Goal: Transaction & Acquisition: Purchase product/service

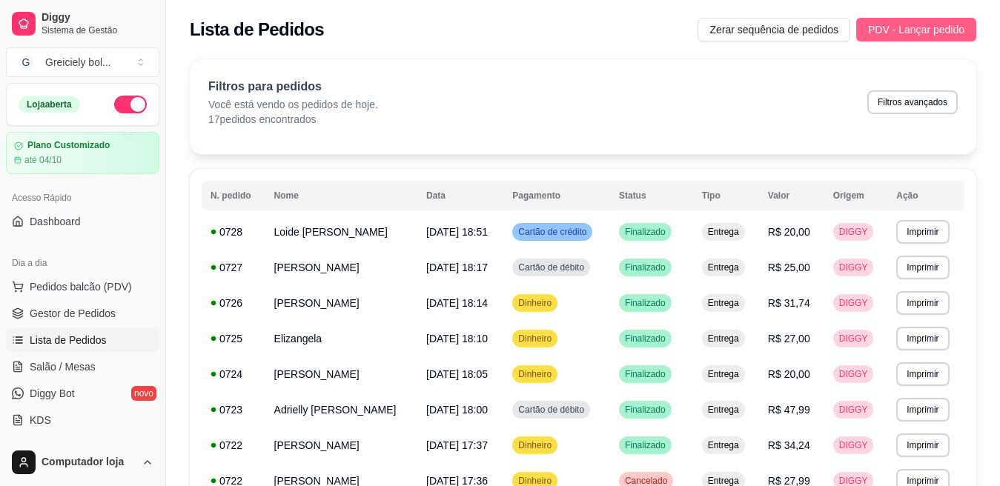
drag, startPoint x: 0, startPoint y: 0, endPoint x: 900, endPoint y: 35, distance: 900.3
click at [900, 35] on span "PDV - Lançar pedido" at bounding box center [916, 29] width 96 height 16
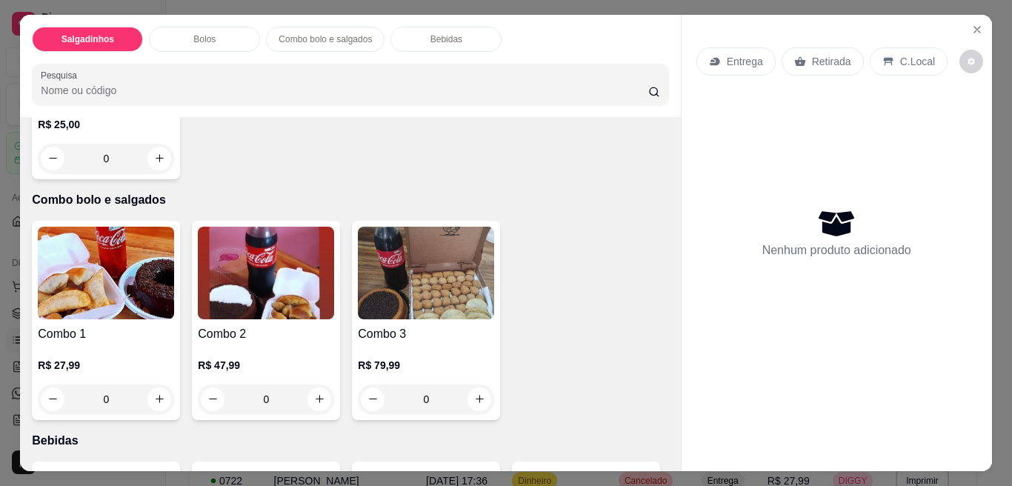
scroll to position [905, 0]
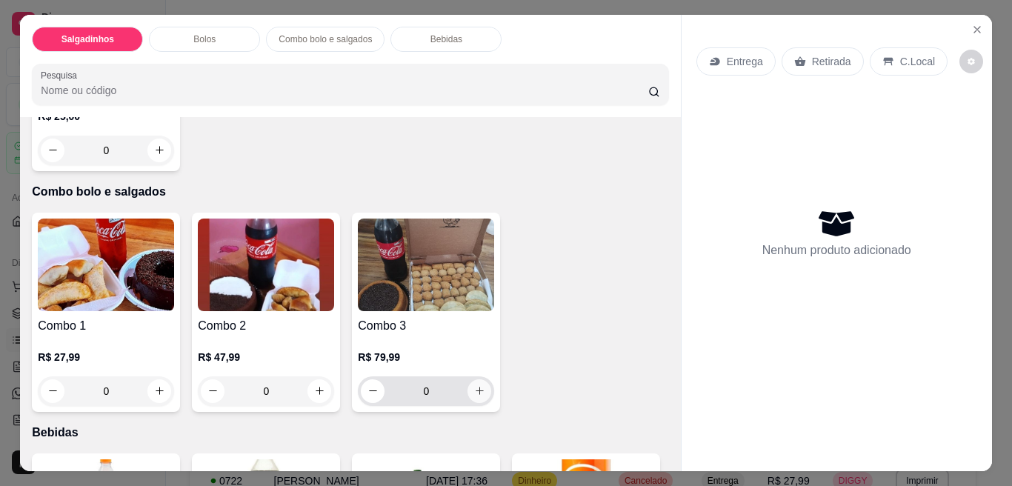
click at [477, 385] on icon "increase-product-quantity" at bounding box center [479, 390] width 11 height 11
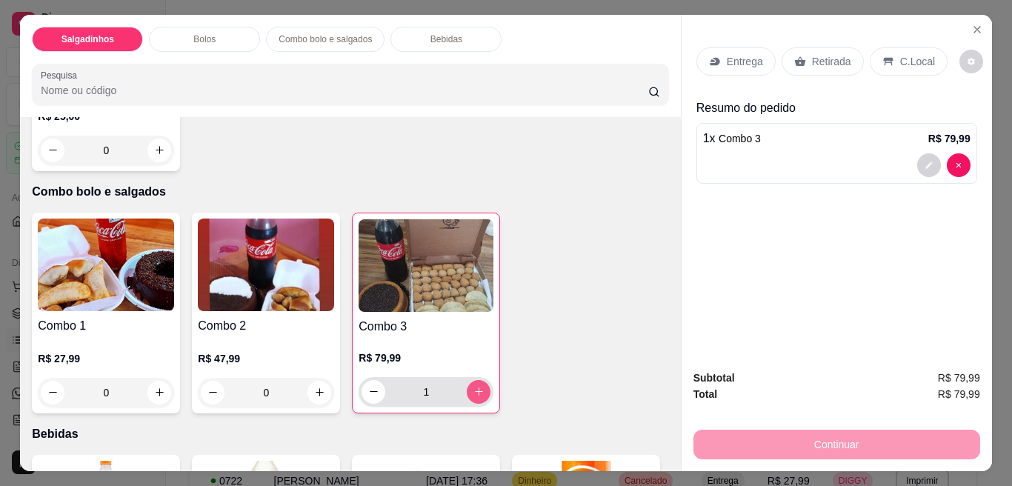
type input "1"
click at [728, 54] on p "Entrega" at bounding box center [745, 61] width 36 height 15
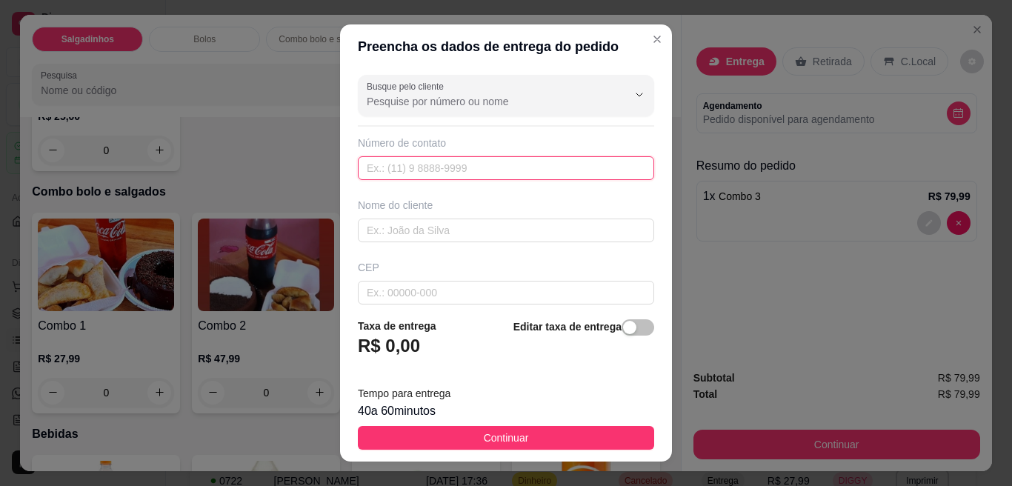
click at [430, 171] on input "text" at bounding box center [506, 168] width 296 height 24
type input "[PHONE_NUMBER]"
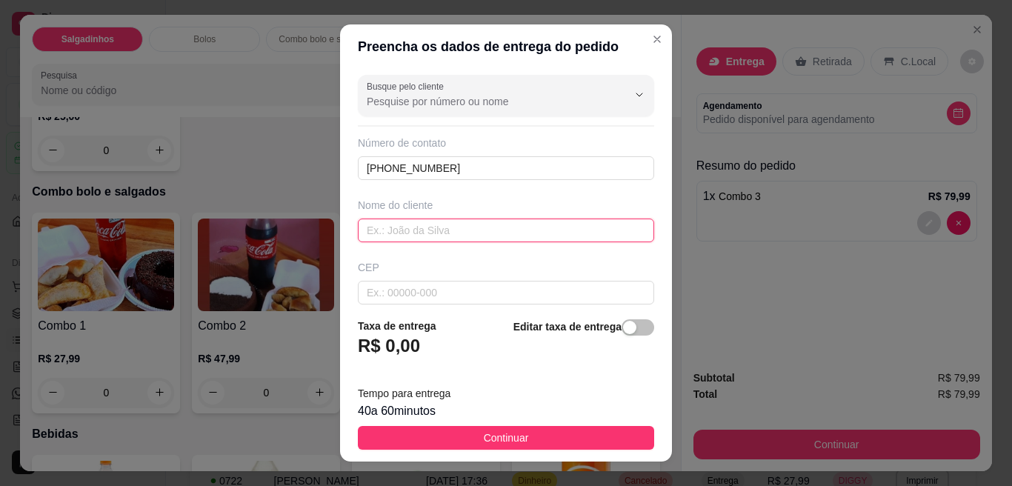
click at [458, 230] on input "text" at bounding box center [506, 231] width 296 height 24
type input "talita"
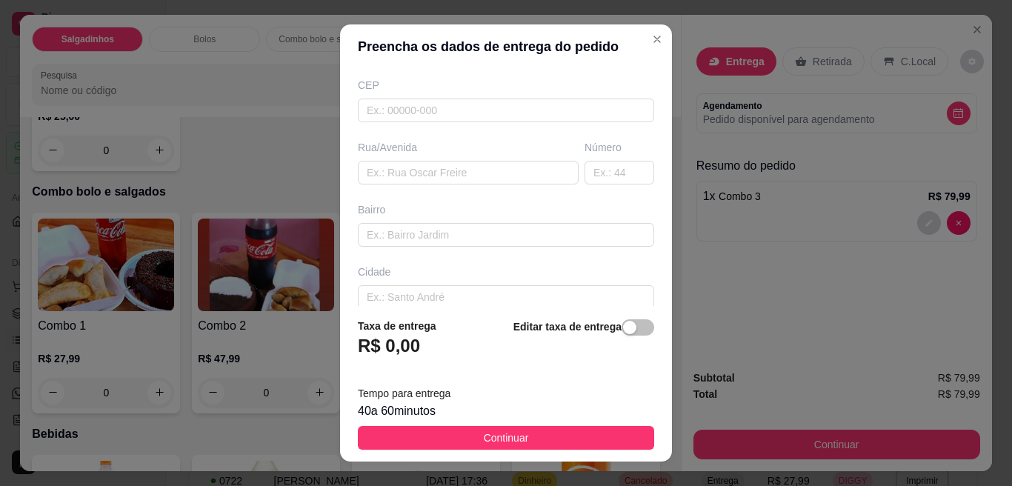
scroll to position [189, 0]
click at [494, 229] on input "text" at bounding box center [506, 228] width 296 height 24
type input "boa nova"
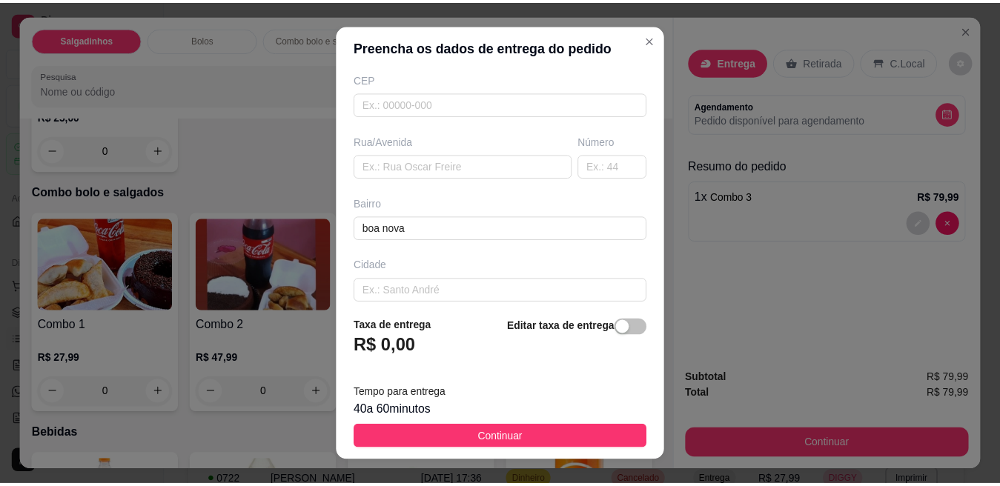
scroll to position [262, 0]
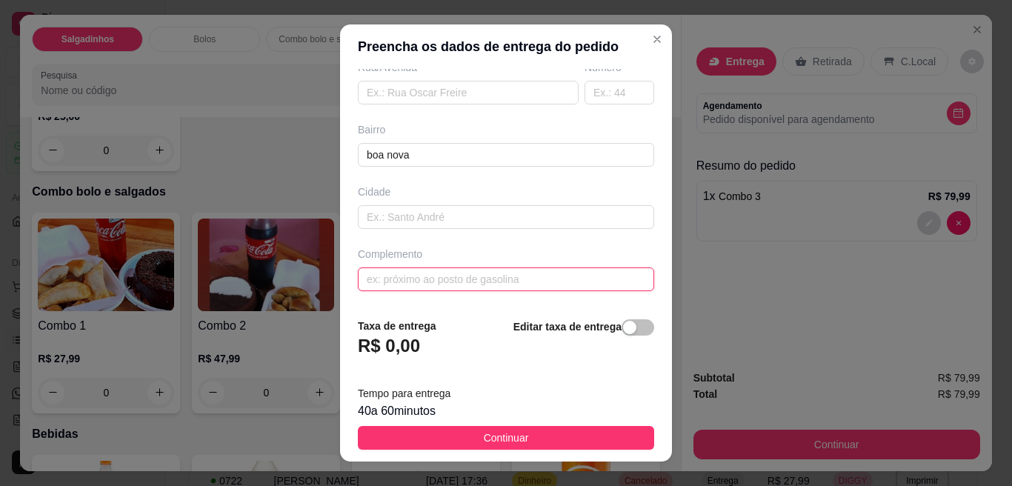
click at [602, 280] on input "text" at bounding box center [506, 280] width 296 height 24
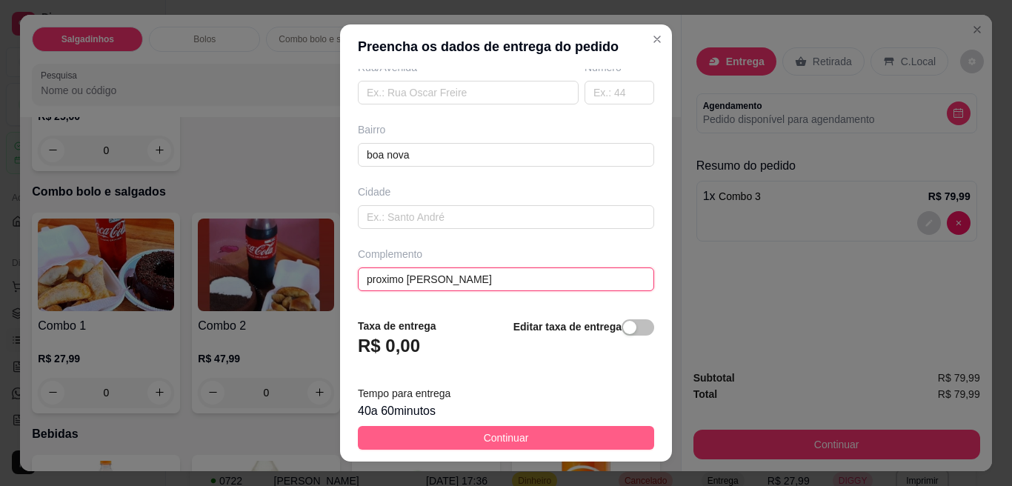
type input "proximo [PERSON_NAME]"
click at [581, 437] on button "Continuar" at bounding box center [506, 438] width 296 height 24
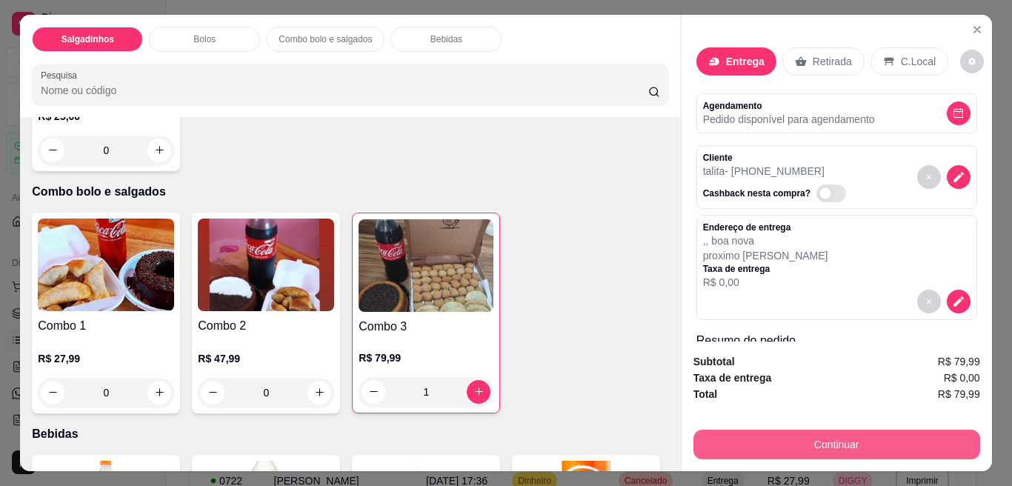
click at [847, 445] on button "Continuar" at bounding box center [837, 445] width 287 height 30
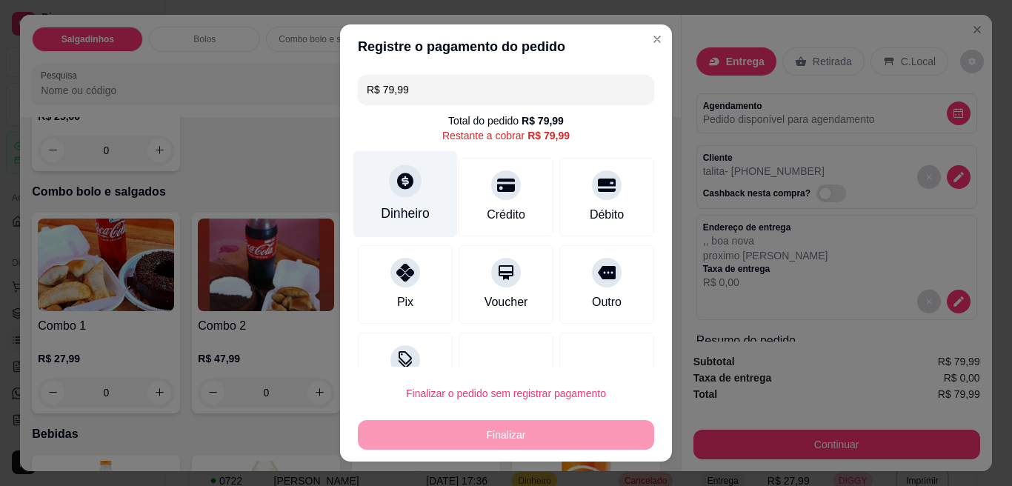
click at [399, 210] on div "Dinheiro" at bounding box center [405, 213] width 49 height 19
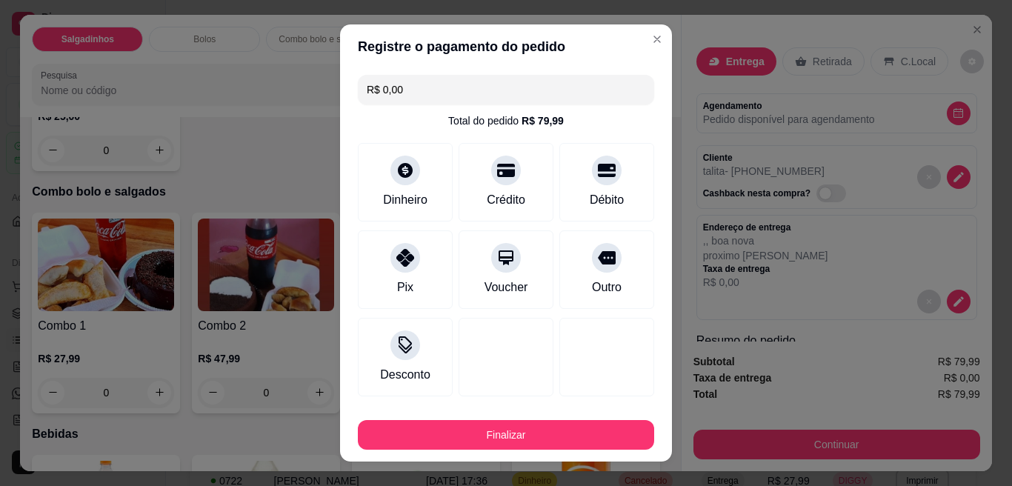
type input "R$ 0,00"
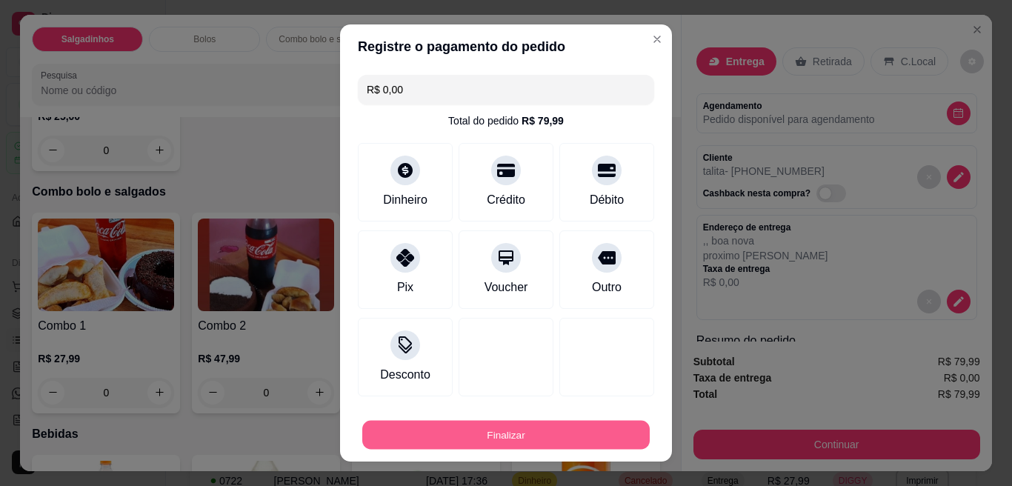
click at [507, 425] on button "Finalizar" at bounding box center [506, 435] width 288 height 29
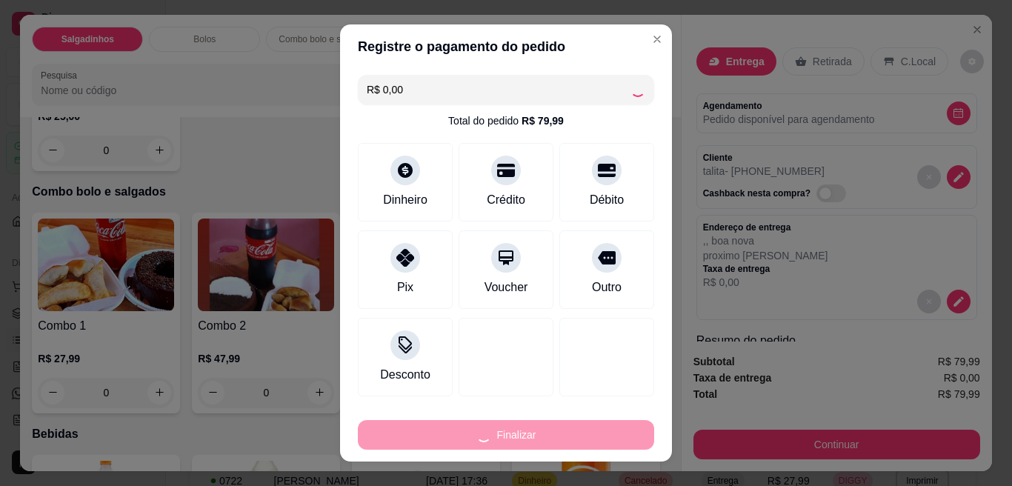
type input "0"
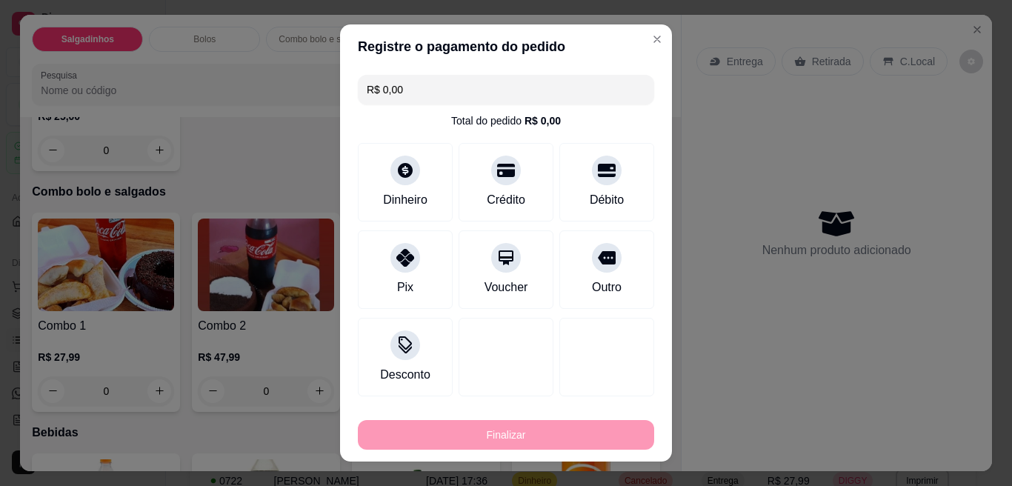
type input "-R$ 79,99"
